Goal: Task Accomplishment & Management: Manage account settings

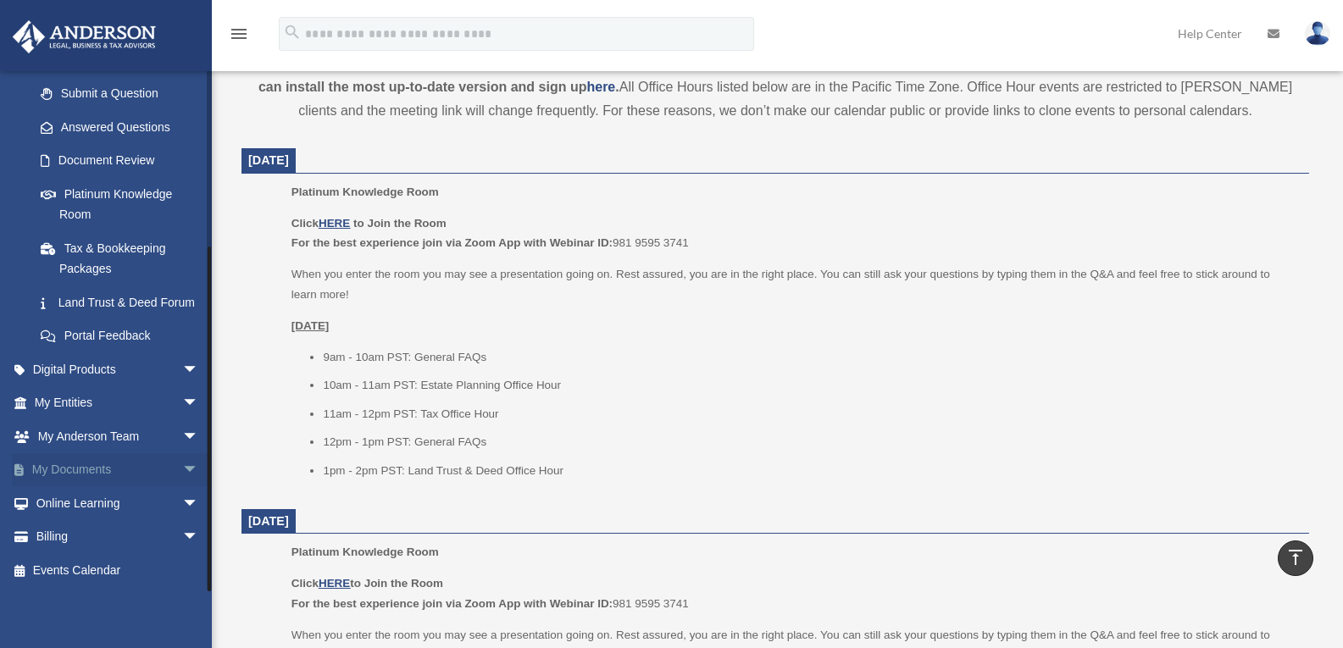
scroll to position [763, 0]
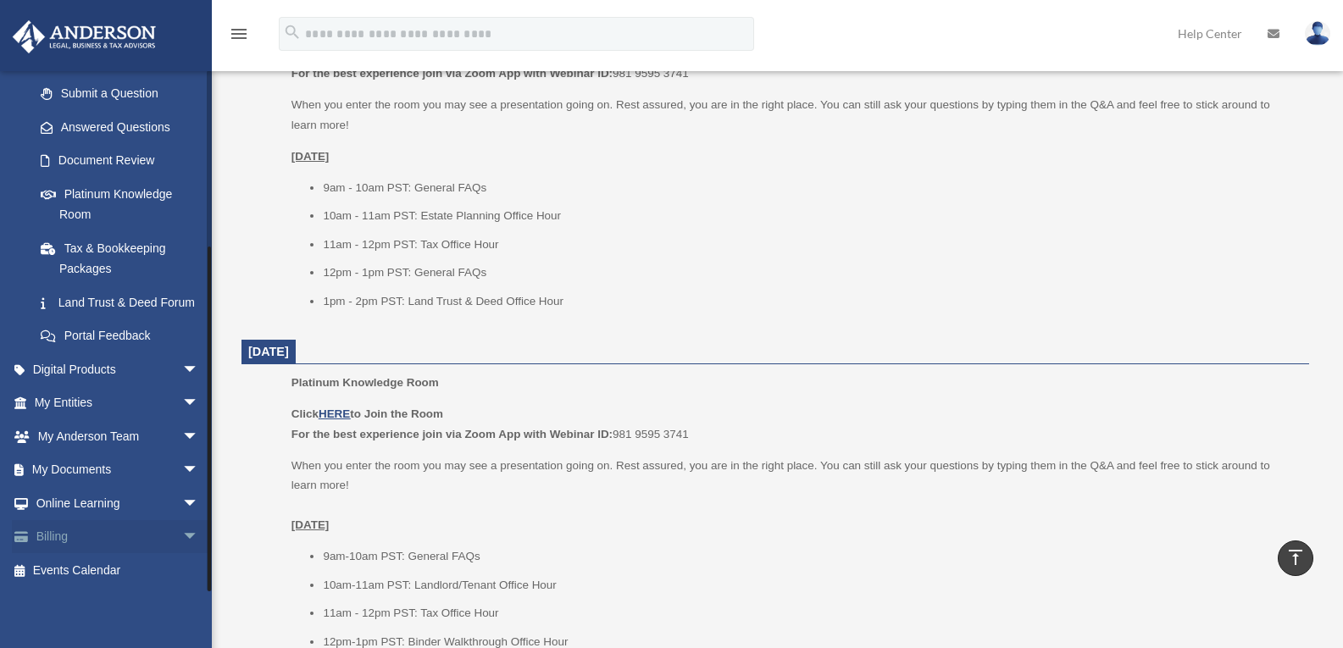
click at [182, 540] on span "arrow_drop_down" at bounding box center [199, 537] width 34 height 35
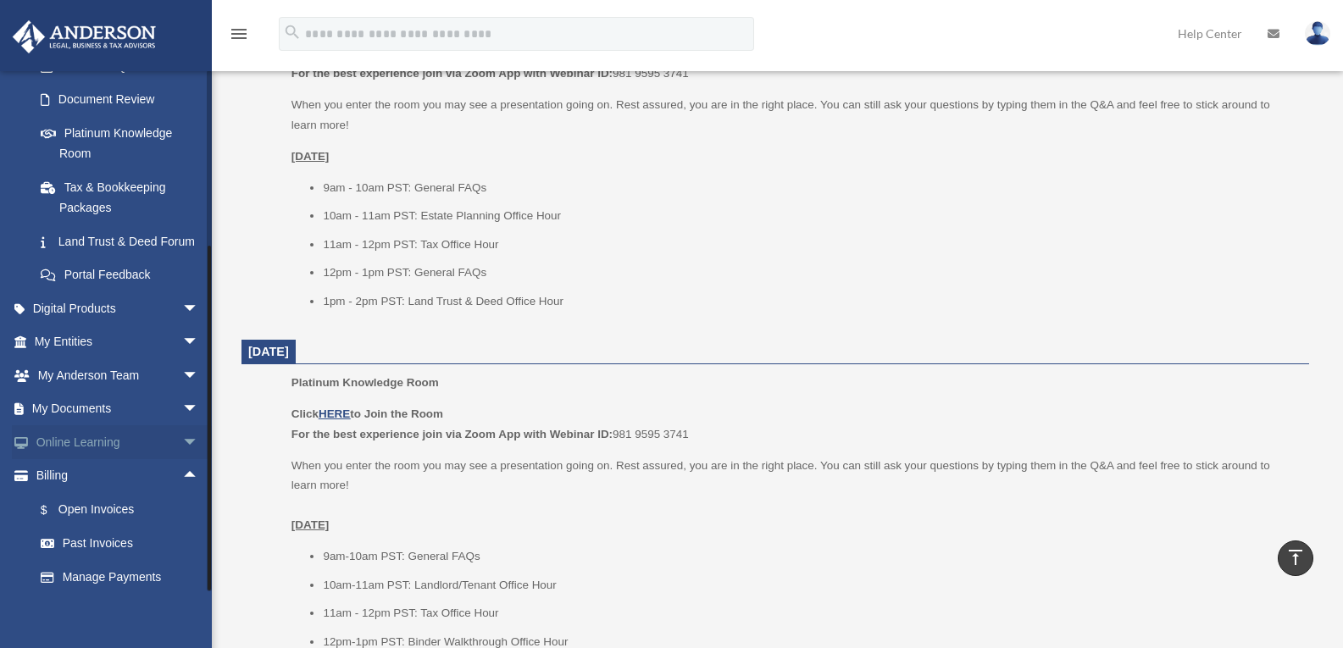
scroll to position [355, 0]
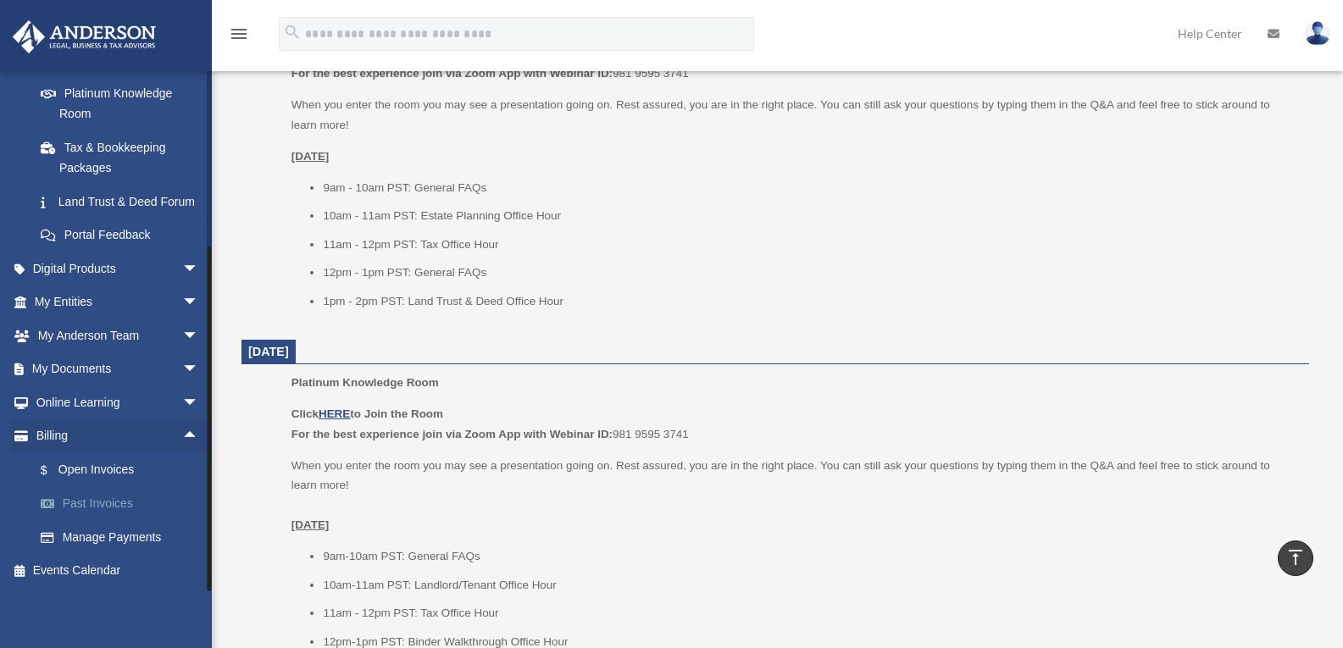
click at [119, 497] on link "Past Invoices" at bounding box center [124, 504] width 201 height 34
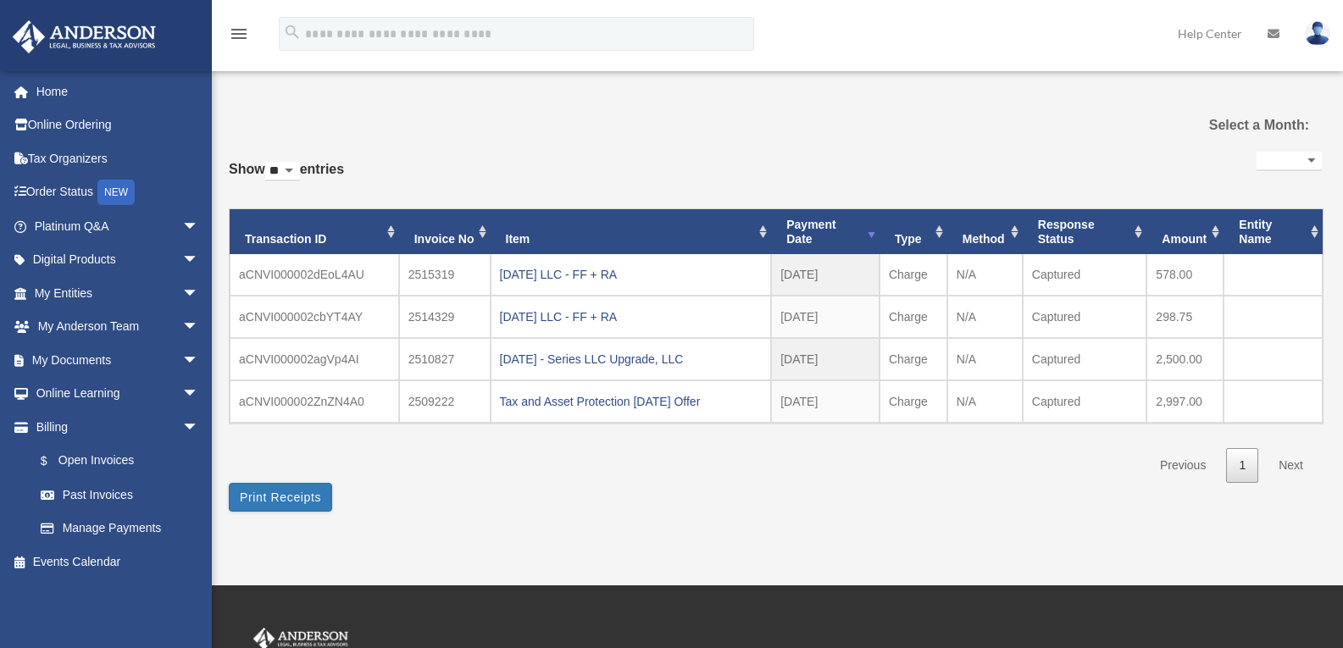
select select
click at [277, 497] on button "Print Receipts" at bounding box center [280, 497] width 103 height 29
